Goal: Transaction & Acquisition: Purchase product/service

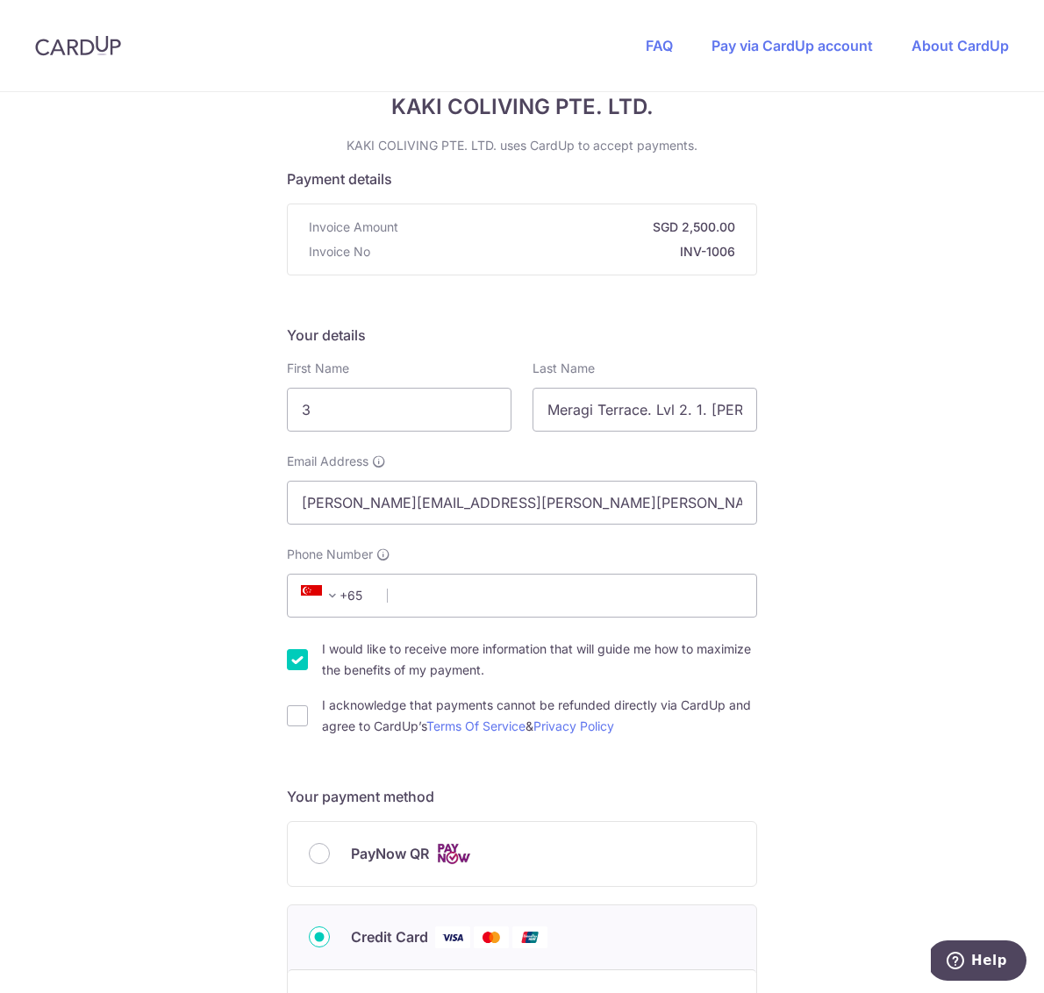
scroll to position [73, 0]
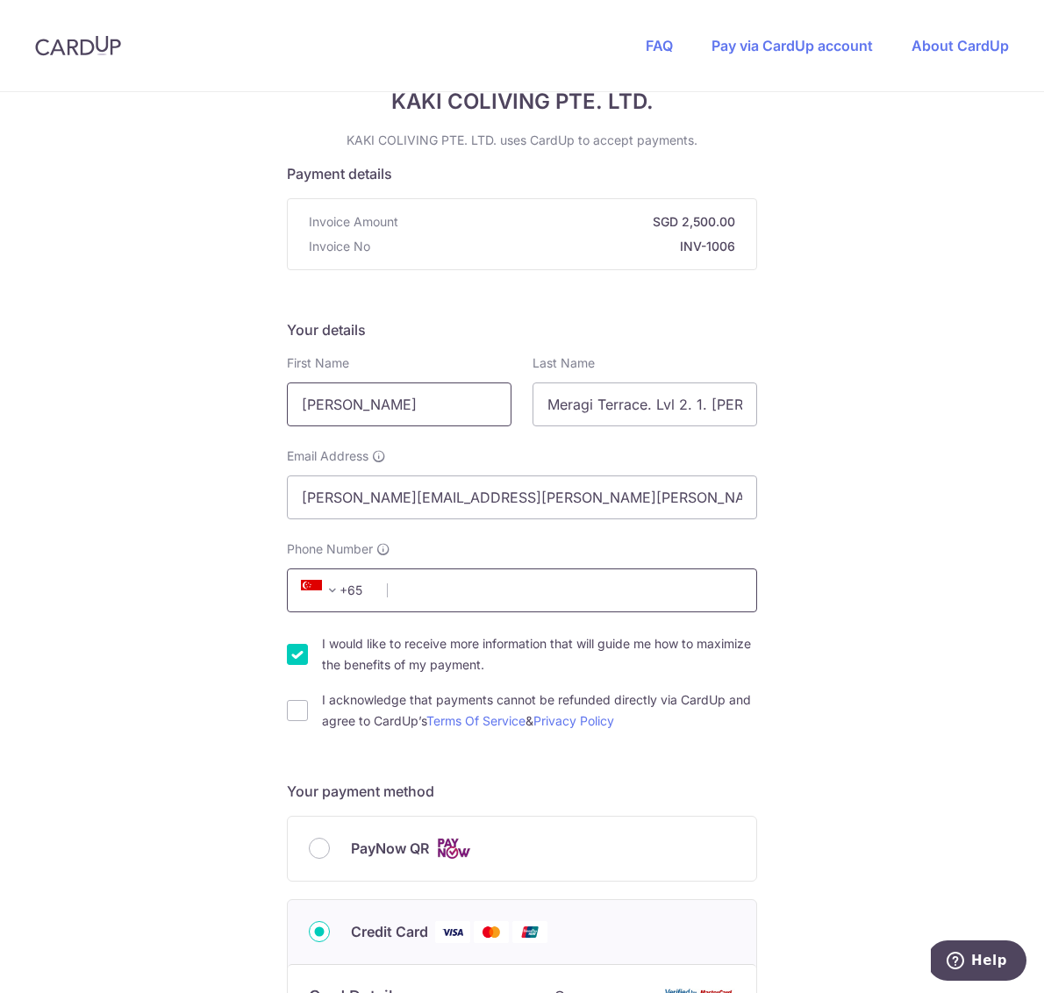
type input "[PERSON_NAME]"
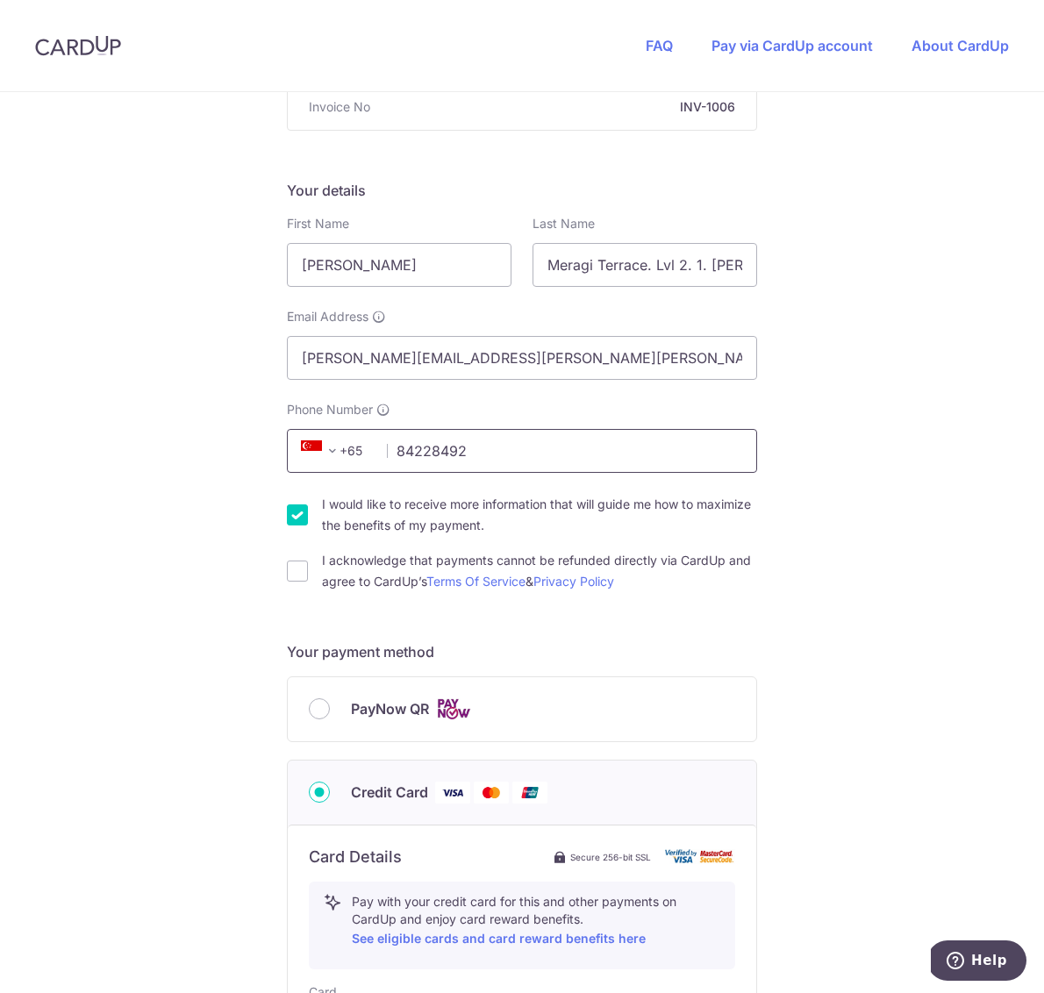
scroll to position [239, 0]
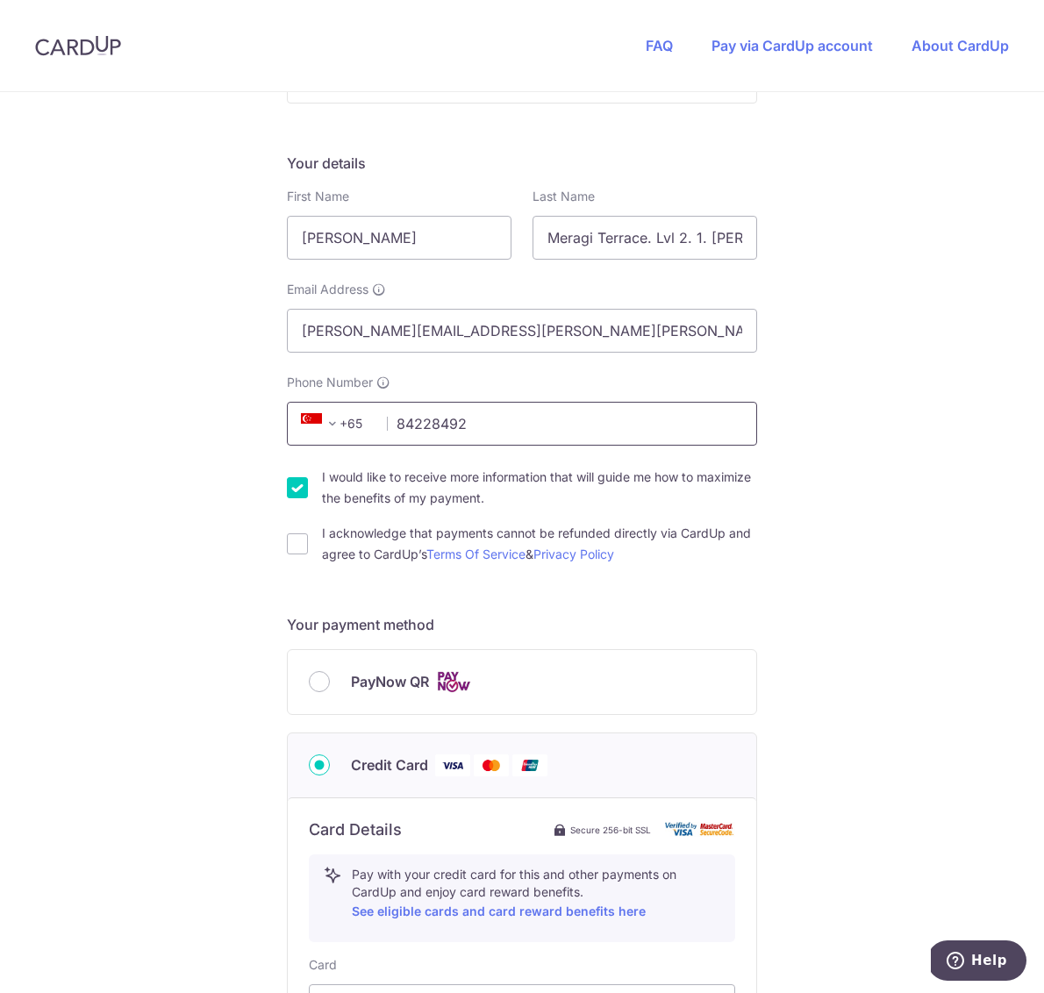
type input "84228492"
click at [296, 494] on input "I would like to receive more information that will guide me how to maximize the…" at bounding box center [297, 487] width 21 height 21
checkbox input "false"
click at [310, 542] on div "I acknowledge that payments cannot be refunded directly via CardUp and agree to…" at bounding box center [522, 544] width 470 height 42
click at [302, 546] on input "I acknowledge that payments cannot be refunded directly via CardUp and agree to…" at bounding box center [297, 543] width 21 height 21
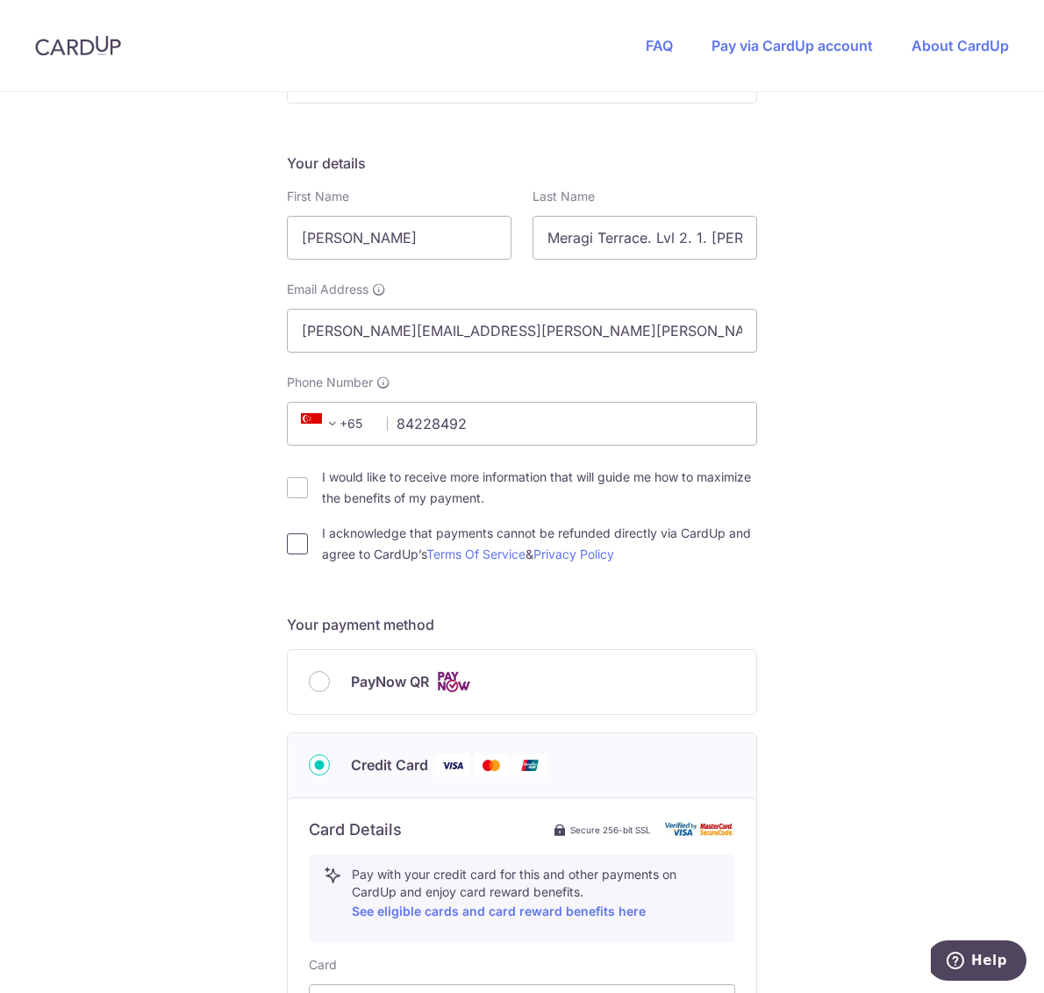
checkbox input "true"
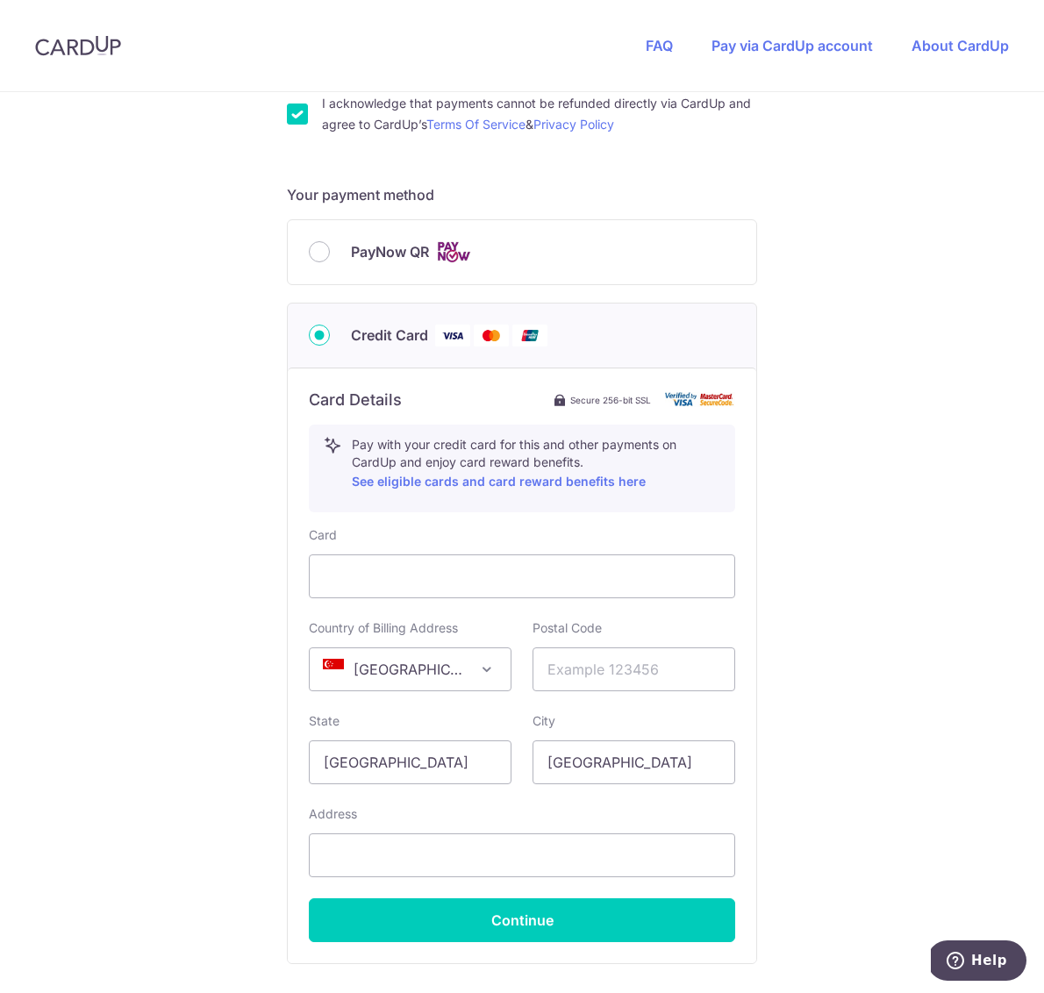
scroll to position [761, 0]
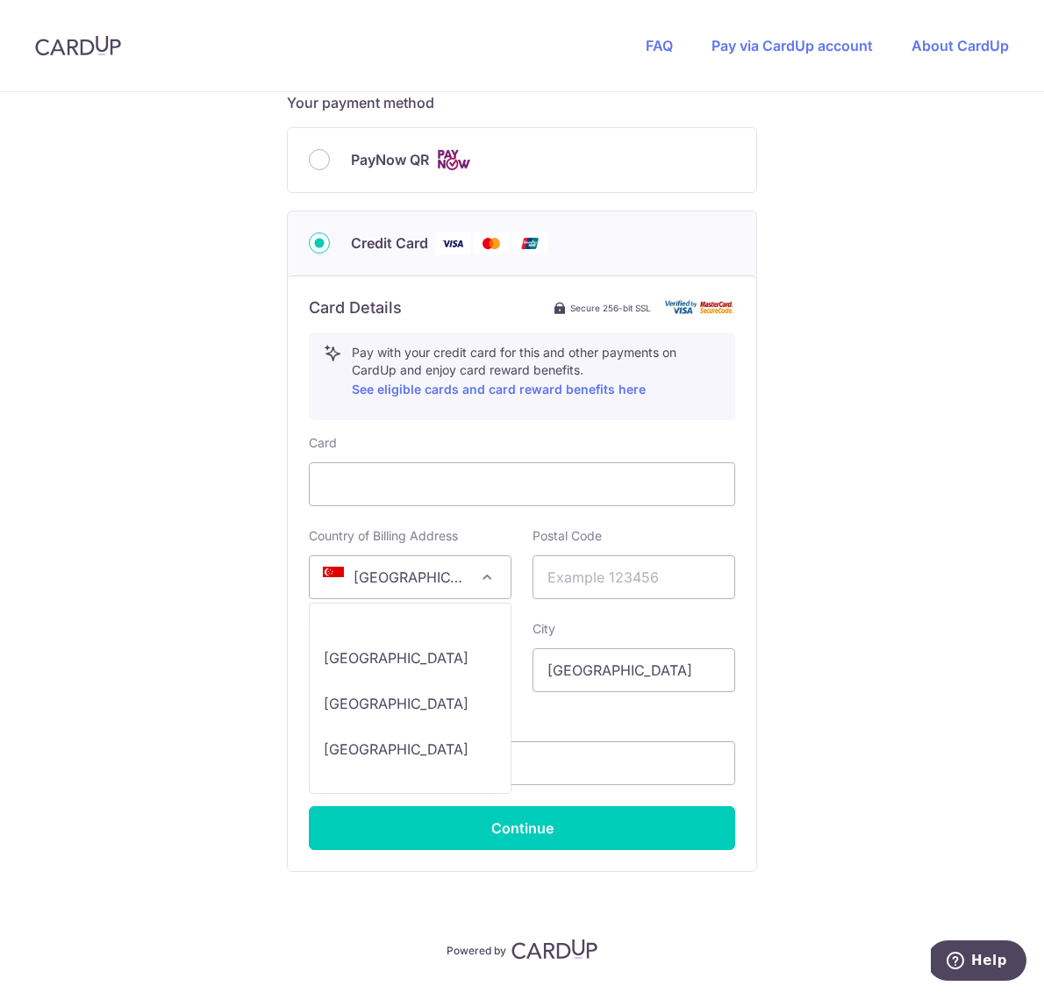
click at [442, 581] on span "[GEOGRAPHIC_DATA]" at bounding box center [410, 577] width 201 height 42
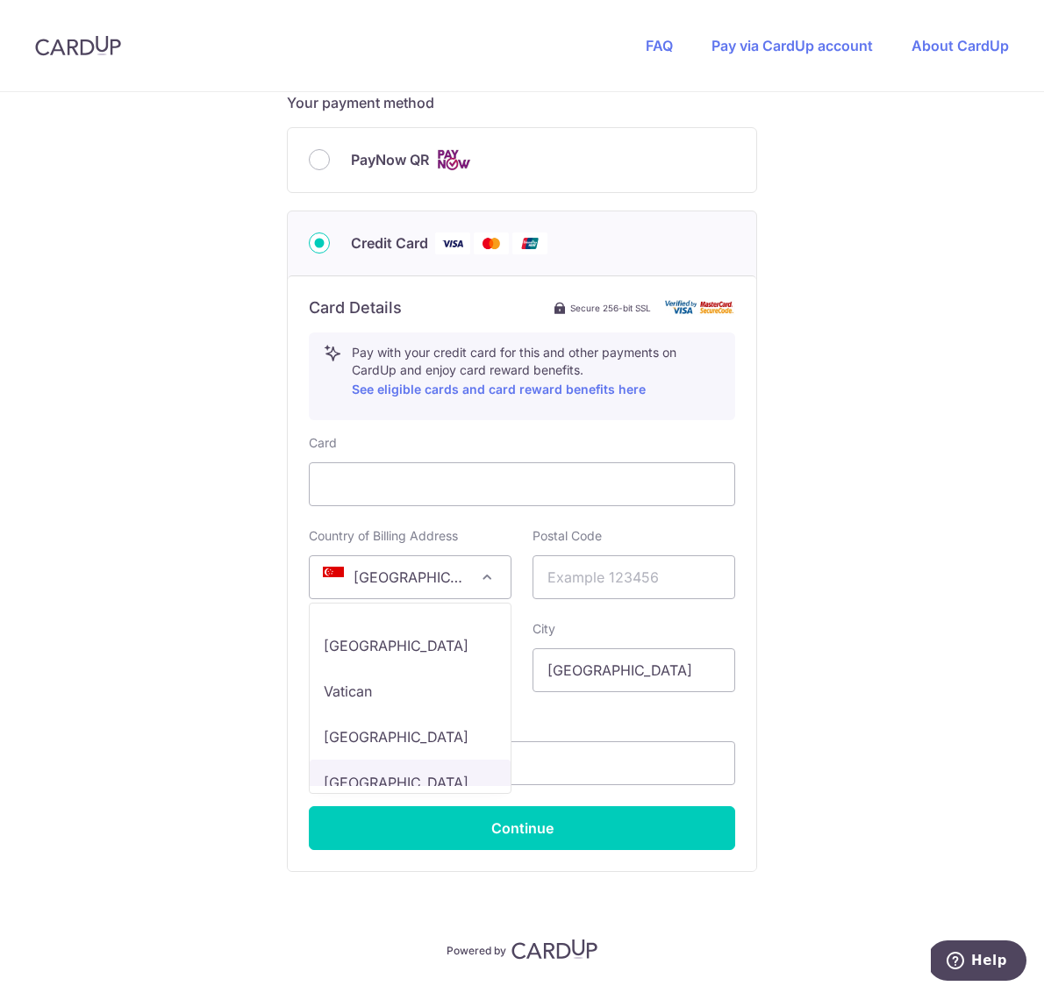
select select "VN"
click at [547, 472] on div at bounding box center [522, 484] width 426 height 44
type input "4"
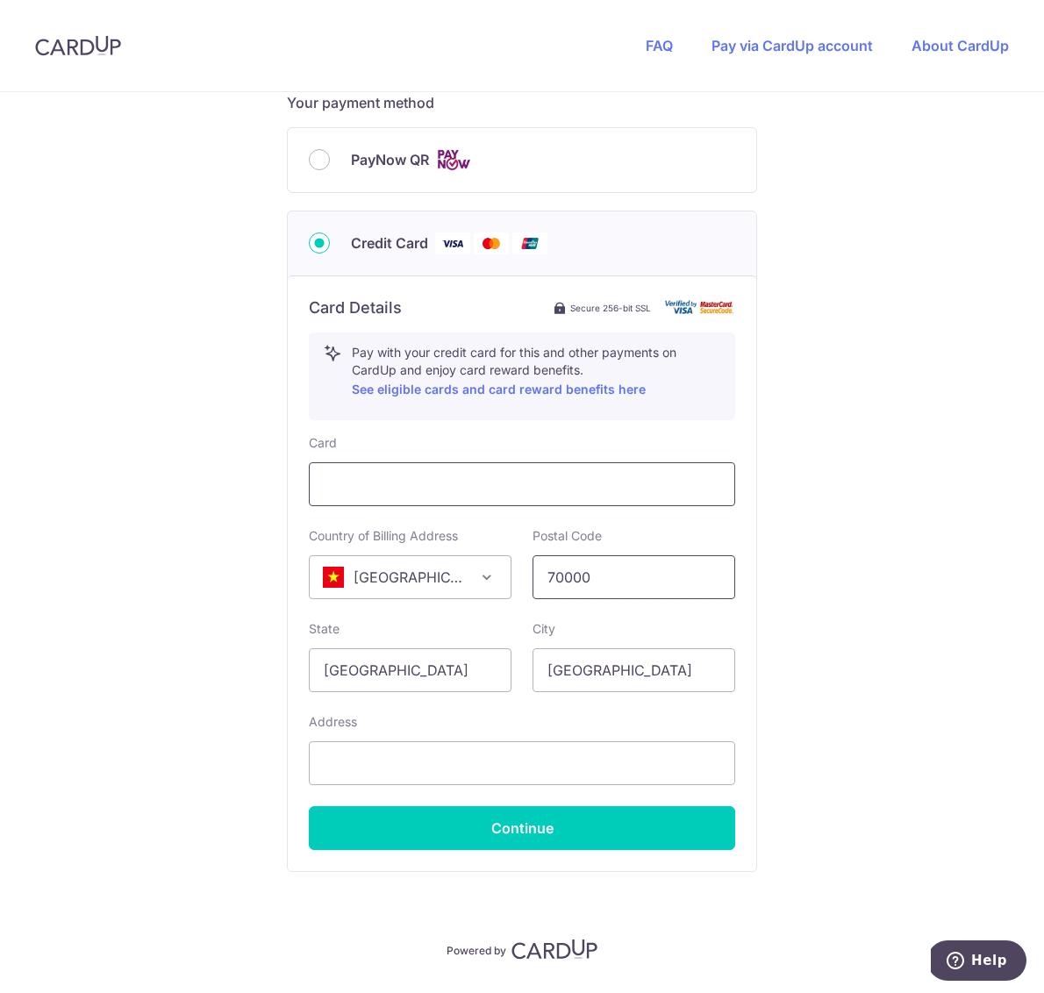
type input "70000"
drag, startPoint x: 418, startPoint y: 675, endPoint x: 204, endPoint y: 646, distance: 216.1
click at [204, 646] on div "You are paying KAKI COLIVING PTE. LTD. KAKI COLIVING PTE. LTD. uses CardUp to a…" at bounding box center [522, 186] width 1044 height 1711
type input "v"
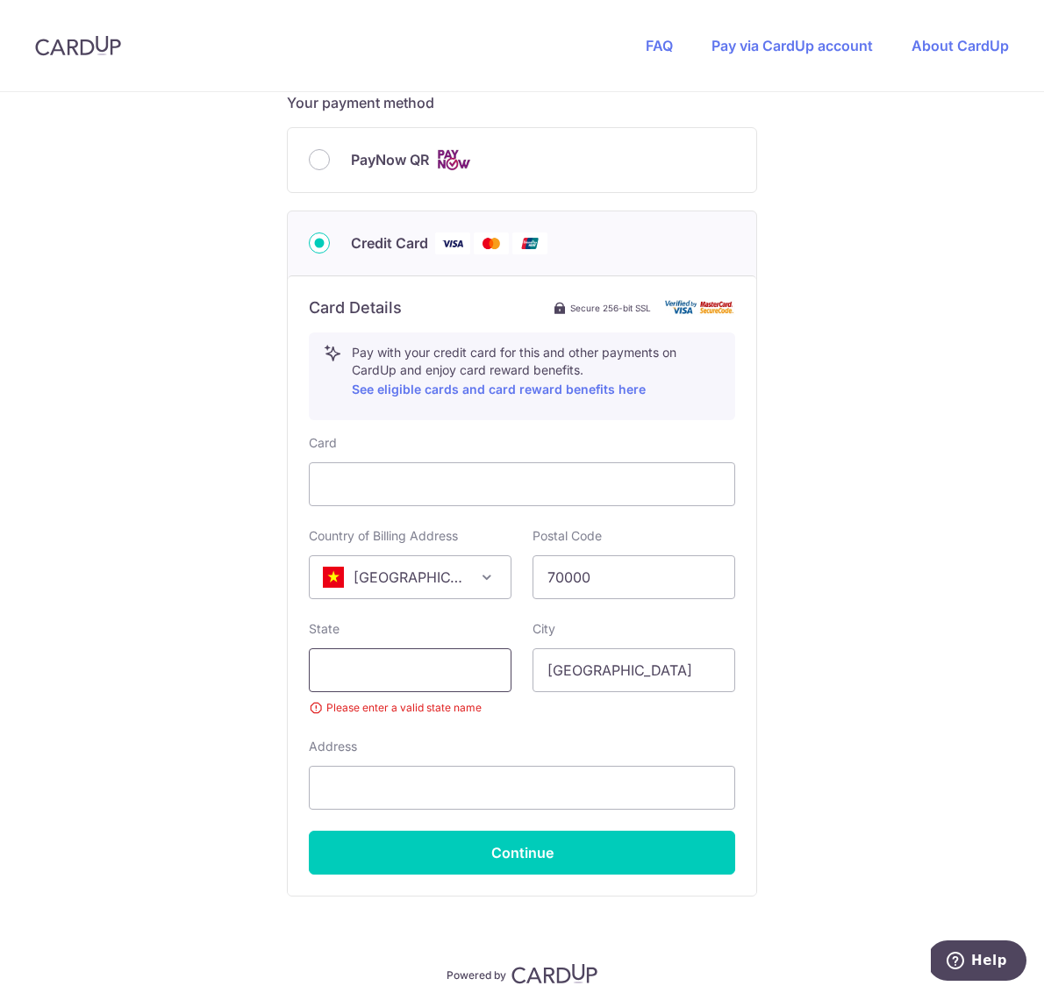
click at [491, 668] on input "text" at bounding box center [410, 670] width 203 height 44
drag, startPoint x: 650, startPoint y: 683, endPoint x: 489, endPoint y: 657, distance: 163.5
click at [412, 666] on input "text" at bounding box center [410, 670] width 203 height 44
type input "[GEOGRAPHIC_DATA]"
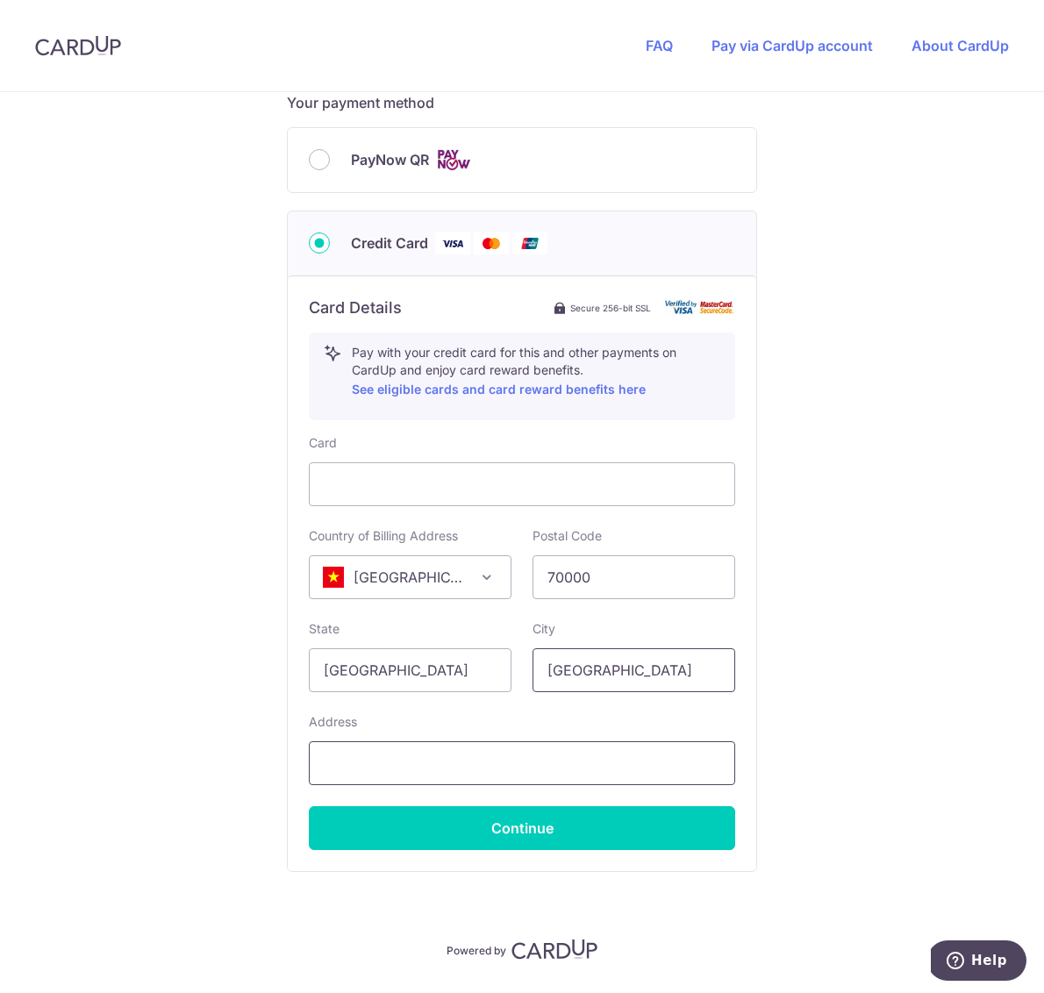
type input "[GEOGRAPHIC_DATA]"
type input "57/6 [PERSON_NAME] SO 7, [PERSON_NAME], THU DUC"
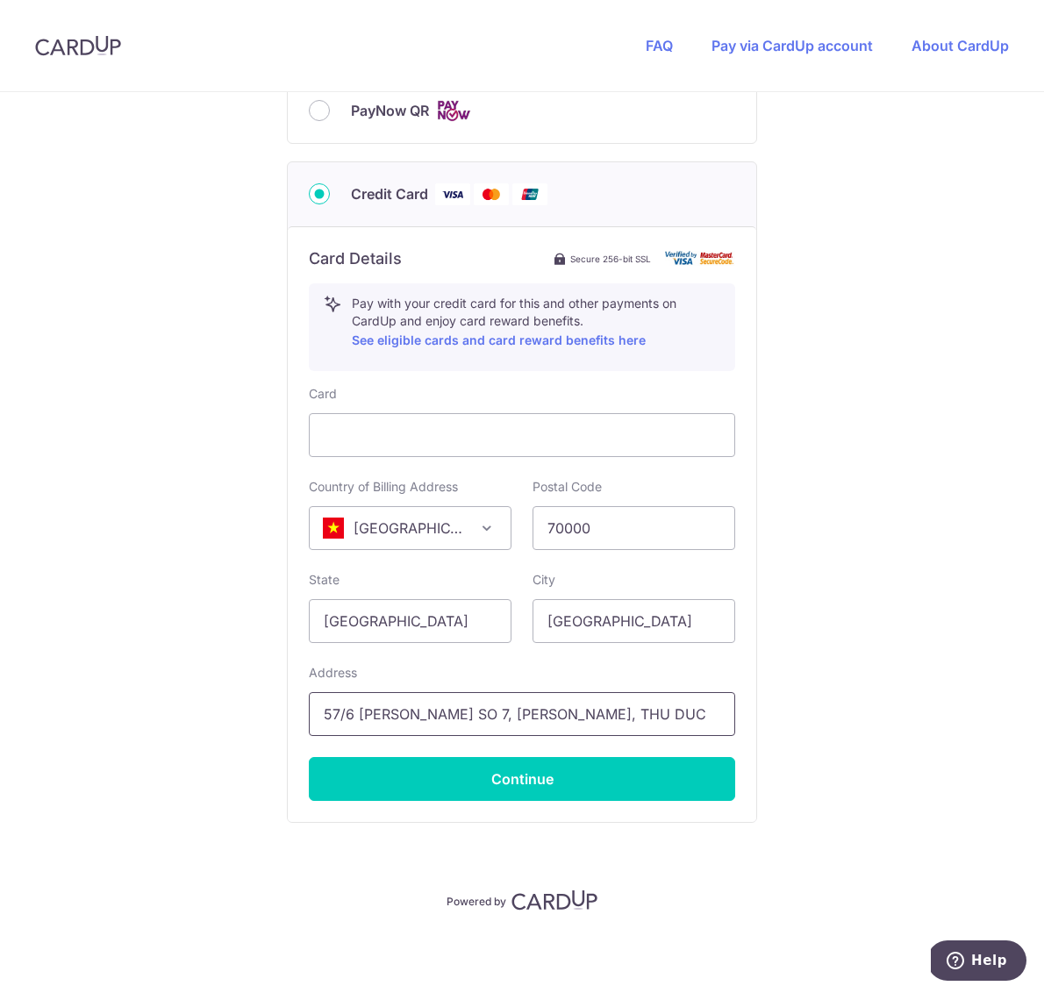
scroll to position [810, 0]
